Goal: Transaction & Acquisition: Purchase product/service

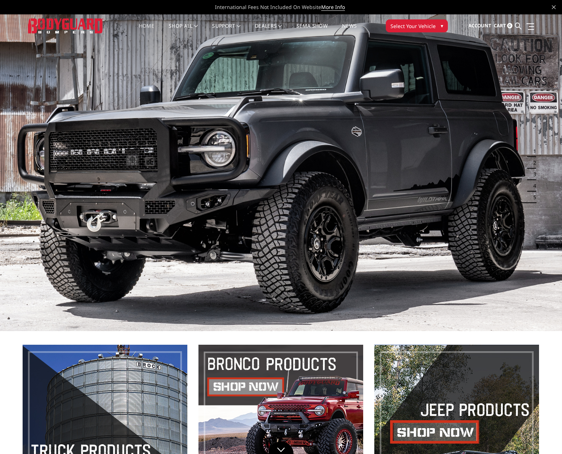
click at [7, 161] on img at bounding box center [281, 172] width 562 height 316
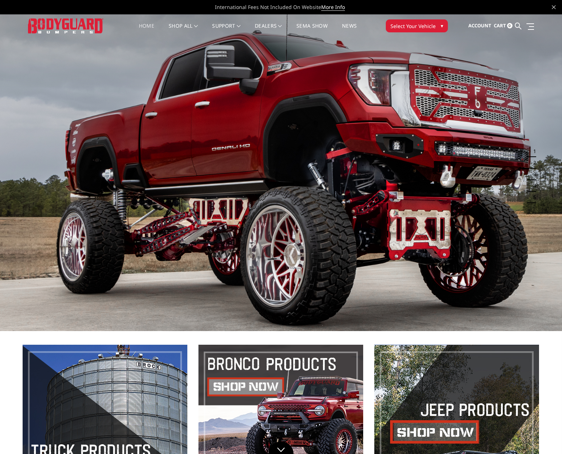
scroll to position [287, 0]
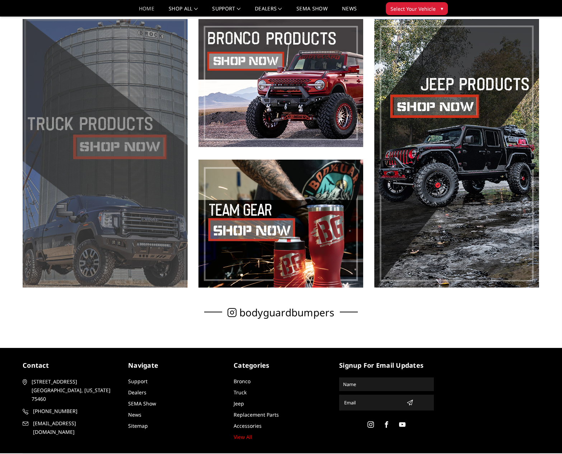
click at [110, 144] on span at bounding box center [105, 153] width 165 height 268
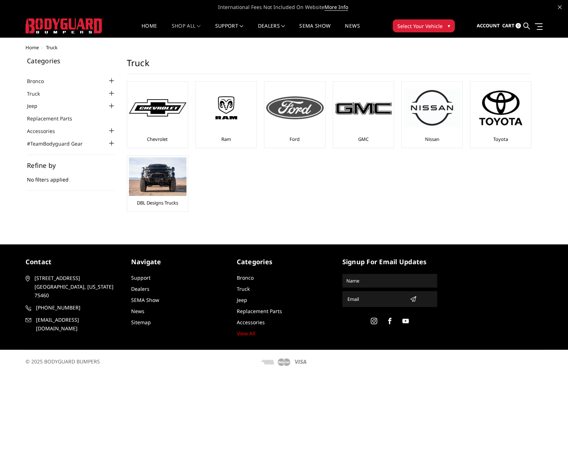
click at [288, 122] on div at bounding box center [294, 107] width 57 height 49
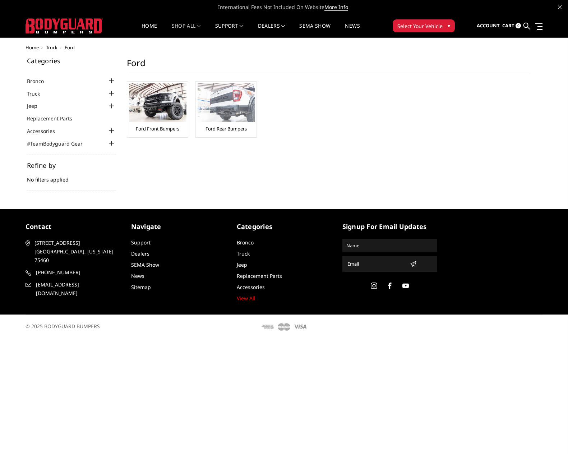
click at [235, 117] on img at bounding box center [226, 102] width 57 height 38
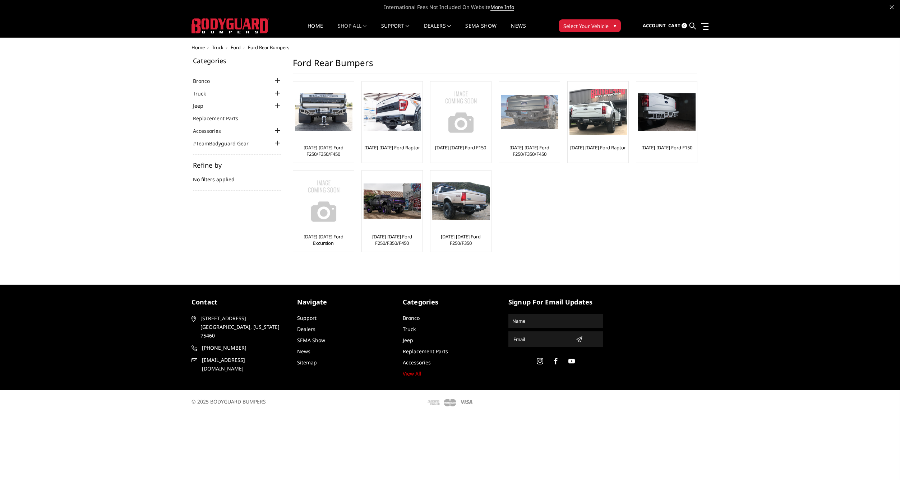
click at [524, 125] on img at bounding box center [529, 112] width 57 height 35
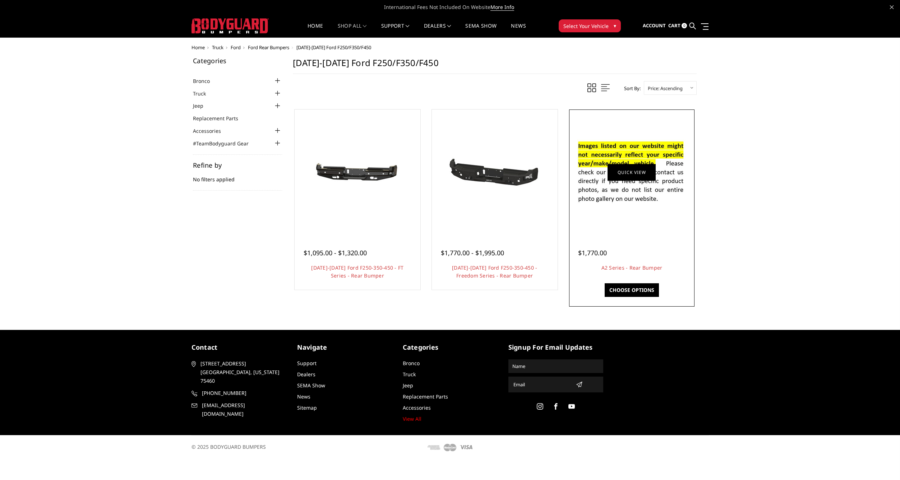
click at [626, 173] on link "Quick view" at bounding box center [631, 172] width 48 height 17
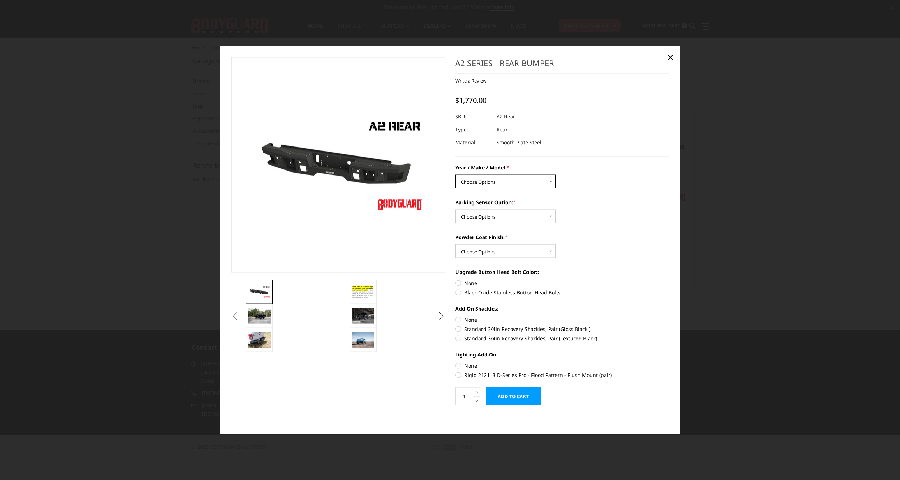
click at [550, 181] on select "Choose Options Chevrolet/GMC 20-24 2500 / 3500 Chevrolet/GMC 15-19 2500 / 3500 …" at bounding box center [505, 182] width 101 height 14
select select "1467"
click at [455, 175] on select "Choose Options Chevrolet/GMC 20-24 2500 / 3500 Chevrolet/GMC 15-19 2500 / 3500 …" at bounding box center [505, 182] width 101 height 14
click at [551, 216] on select "Choose Options Yes - With sensor cutouts No - Without sensor cutouts" at bounding box center [505, 216] width 101 height 14
select select "564"
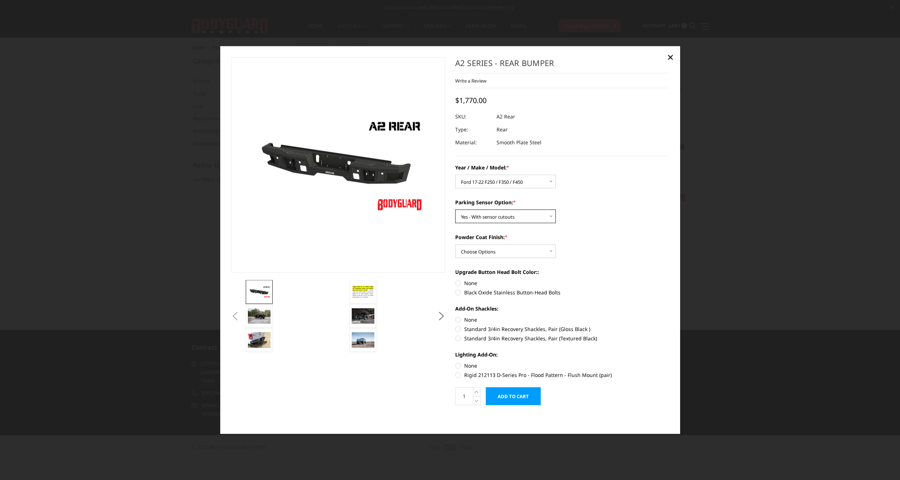
click at [455, 209] on select "Choose Options Yes - With sensor cutouts No - Without sensor cutouts" at bounding box center [505, 216] width 101 height 14
click at [551, 251] on select "Choose Options Bare metal (included) Texture black powder coat" at bounding box center [505, 251] width 101 height 14
click at [613, 254] on div "Powder Coat Finish: * Choose Options Bare metal (included) Texture black powder…" at bounding box center [562, 245] width 214 height 25
click at [671, 57] on span "×" at bounding box center [670, 56] width 6 height 15
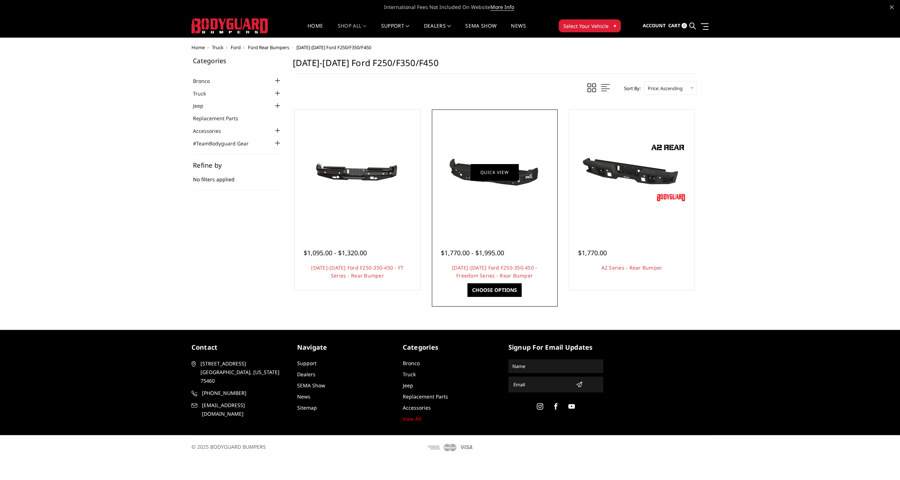
click at [490, 171] on link "Quick view" at bounding box center [494, 172] width 48 height 17
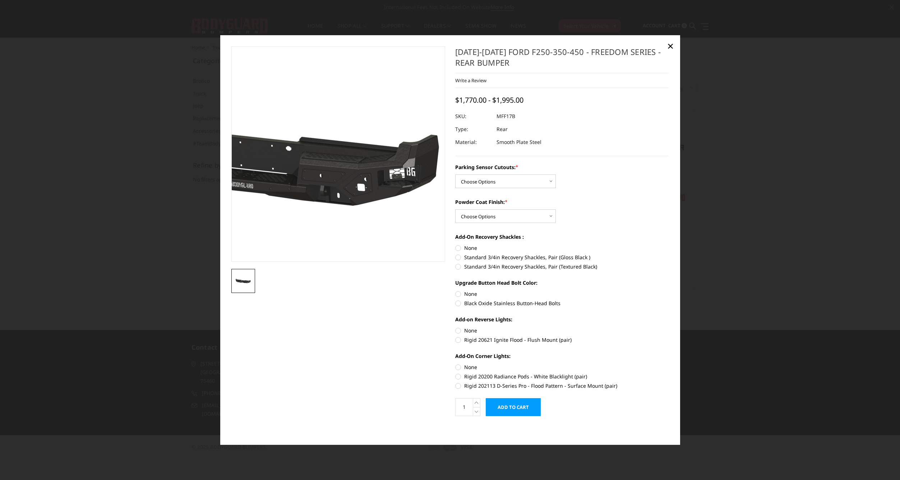
click at [401, 241] on img at bounding box center [266, 153] width 460 height 219
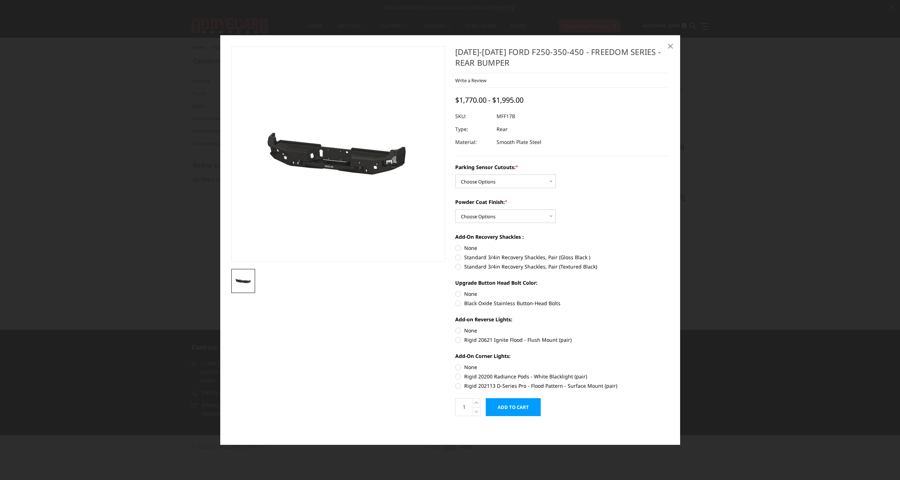
click at [671, 47] on span "×" at bounding box center [670, 45] width 6 height 15
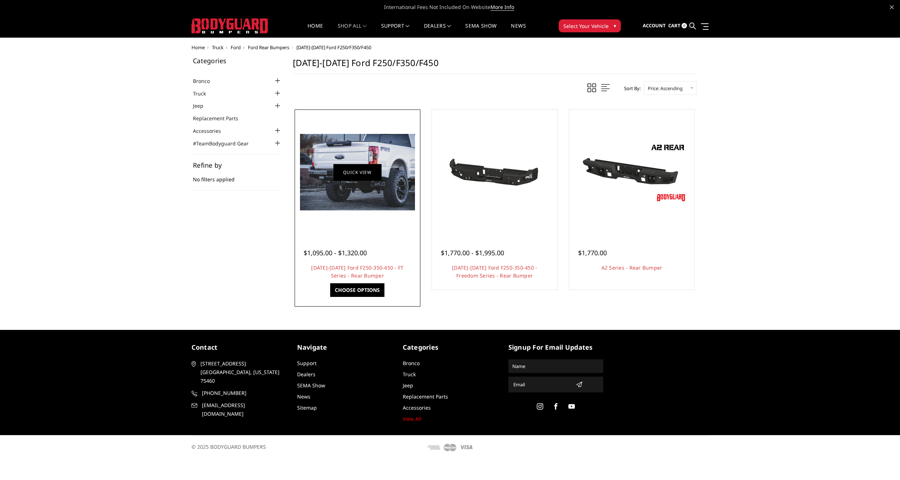
click at [361, 171] on link "Quick view" at bounding box center [357, 172] width 48 height 17
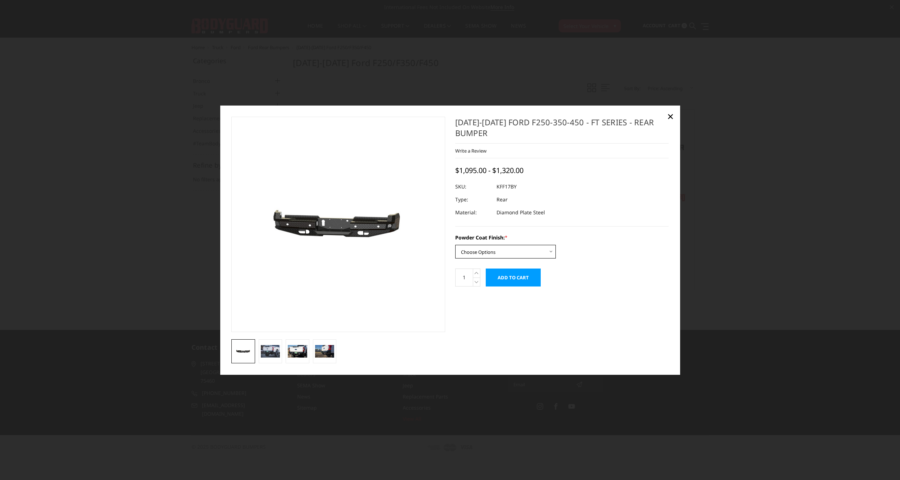
click at [551, 251] on select "Choose Options Bare Metal Gloss Black Powder Coat Textured Black Powder Coat" at bounding box center [505, 252] width 101 height 14
click at [269, 349] on img at bounding box center [270, 351] width 19 height 13
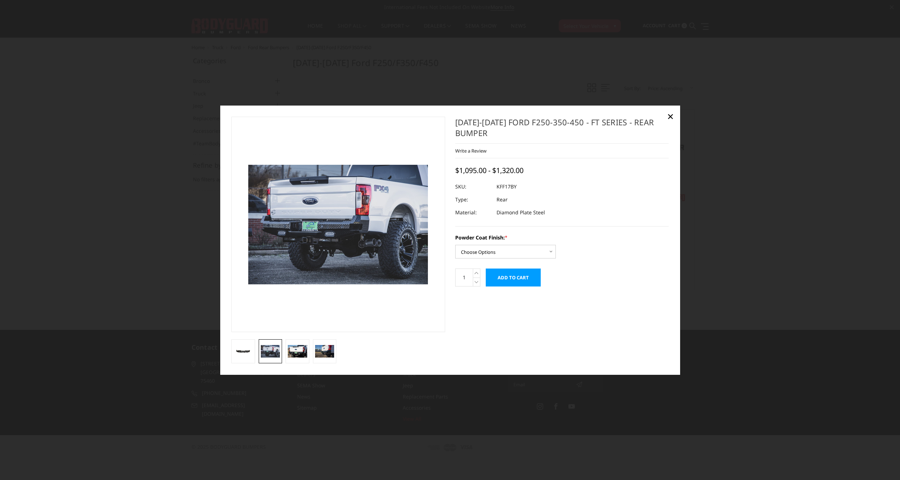
click at [281, 352] on link at bounding box center [271, 351] width 24 height 24
click at [296, 352] on img at bounding box center [297, 351] width 19 height 13
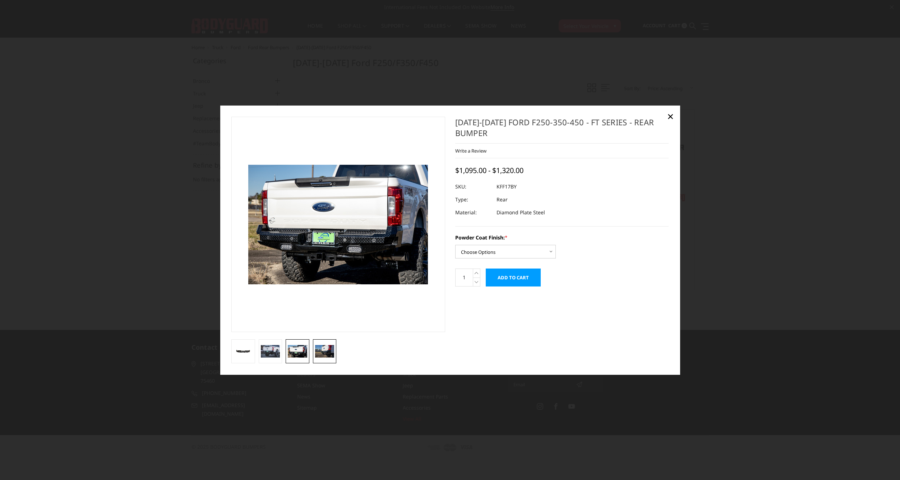
click at [320, 353] on img at bounding box center [324, 351] width 19 height 13
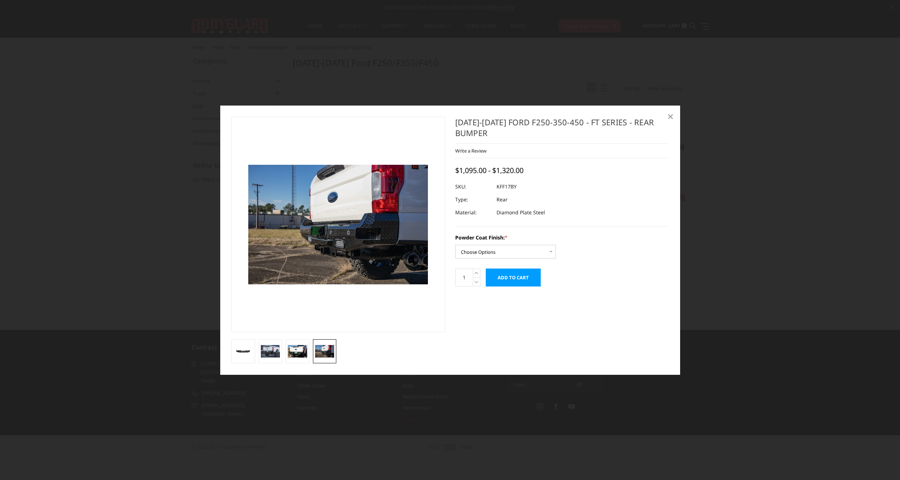
click at [673, 117] on span "×" at bounding box center [670, 115] width 6 height 15
